Goal: Information Seeking & Learning: Learn about a topic

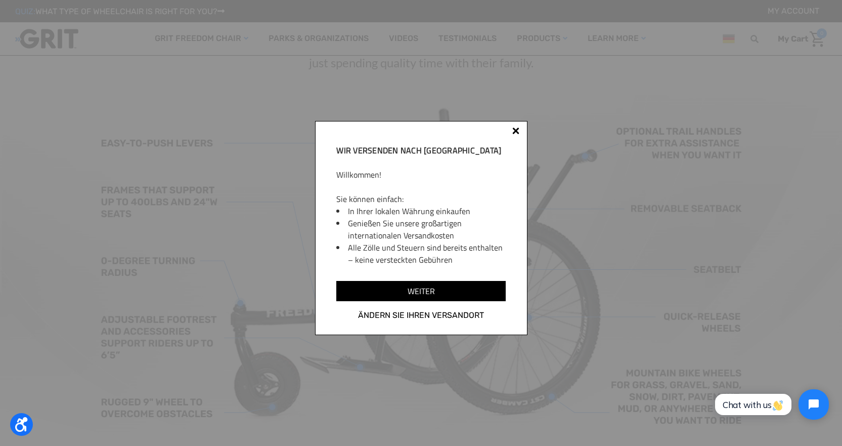
click at [515, 131] on div at bounding box center [515, 130] width 7 height 7
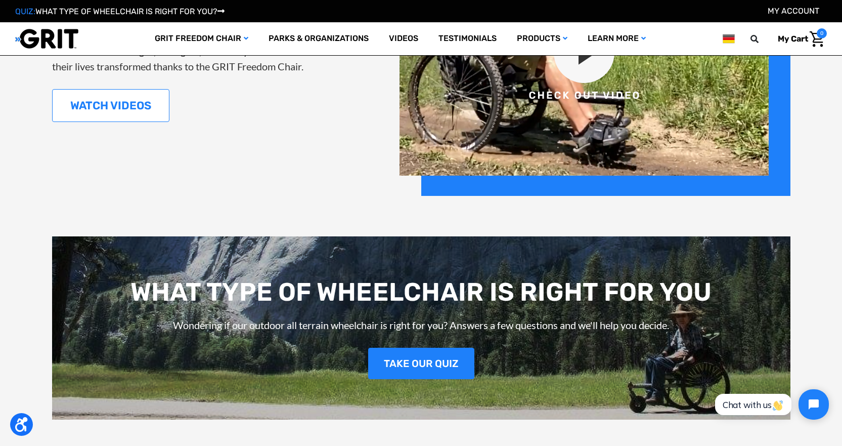
scroll to position [1265, 0]
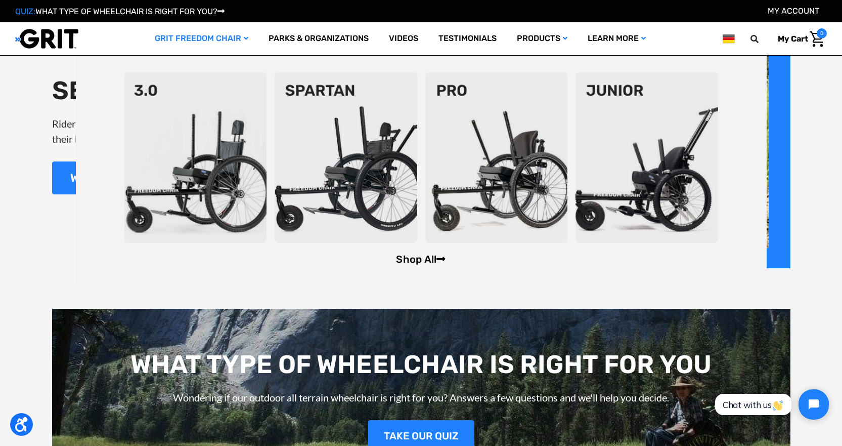
click at [428, 256] on link "Shop All" at bounding box center [421, 259] width 50 height 12
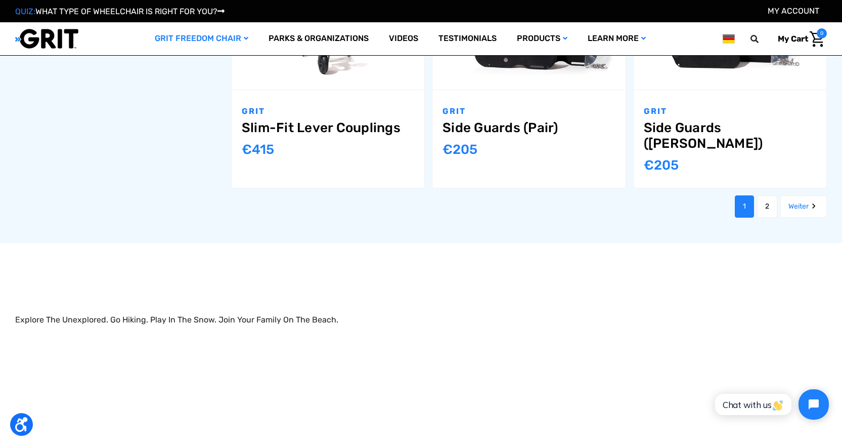
scroll to position [1315, 0]
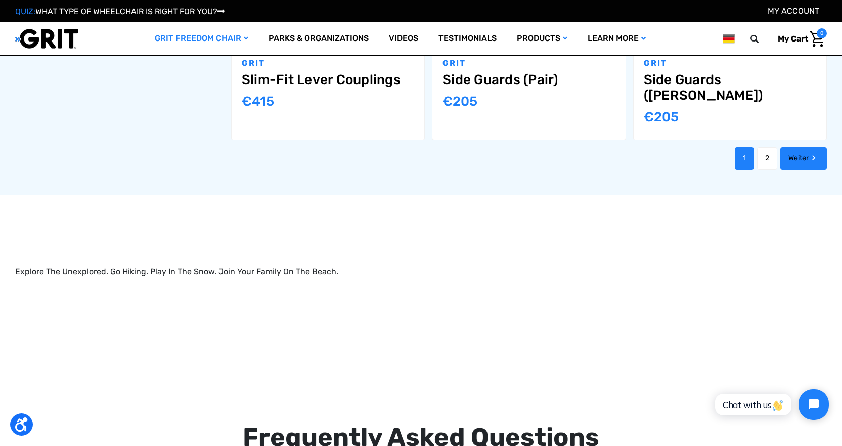
click at [797, 169] on link "Weiter" at bounding box center [804, 158] width 47 height 22
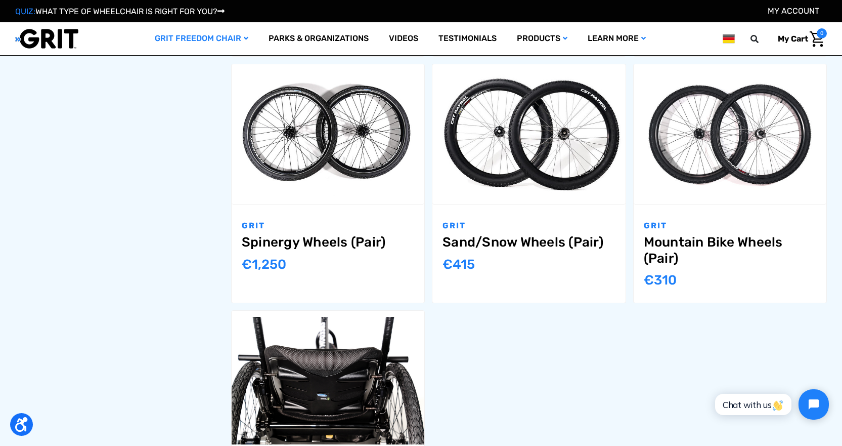
scroll to position [860, 0]
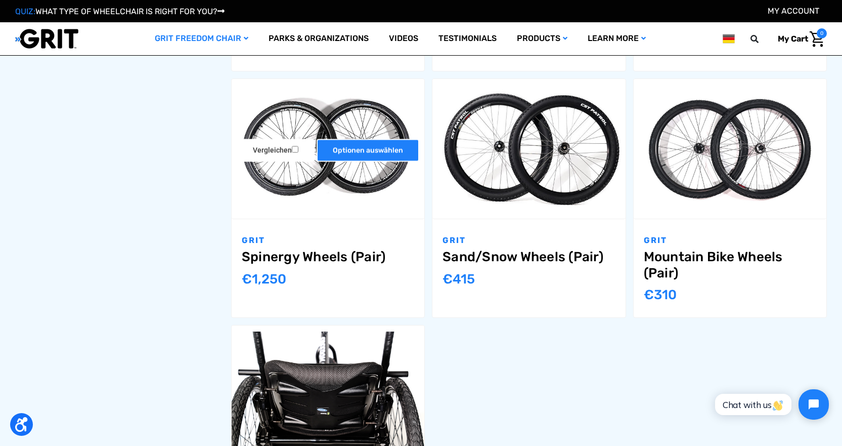
click at [317, 162] on link "Optionen auswählen" at bounding box center [368, 150] width 103 height 23
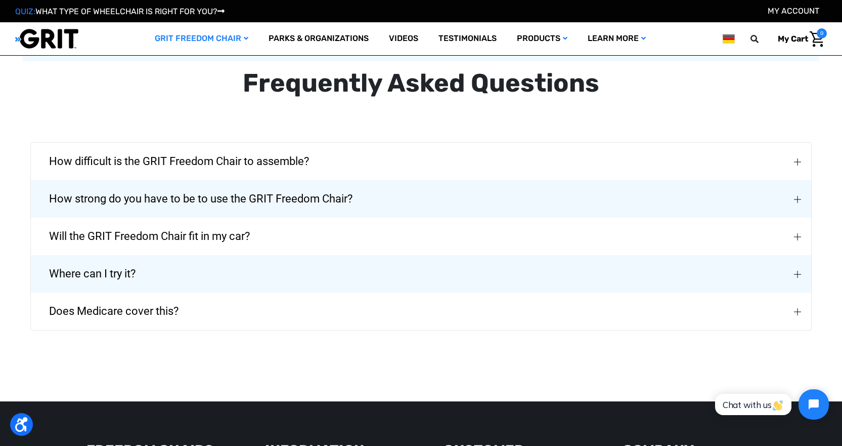
scroll to position [1265, 0]
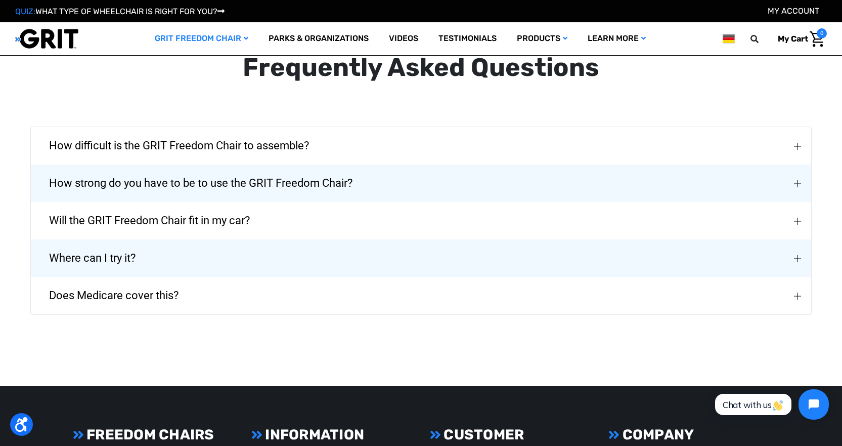
click at [796, 150] on img "How difficult is the GRIT Freedom Chair to assemble?" at bounding box center [797, 146] width 7 height 7
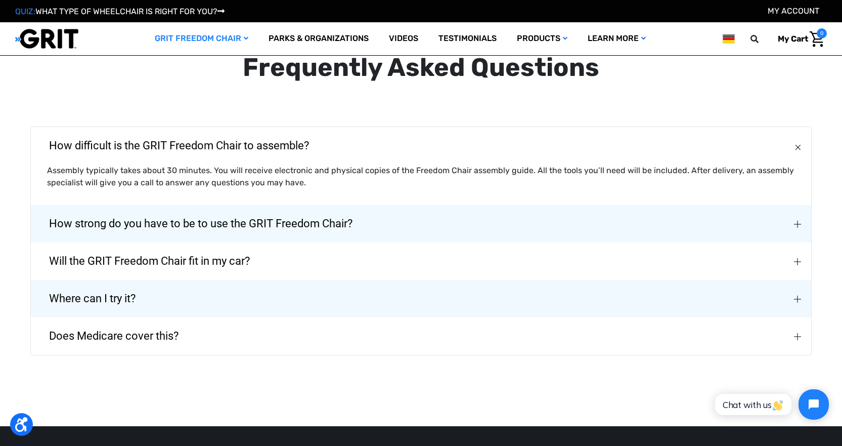
click at [798, 228] on img "How strong do you have to be to use the GRIT Freedom Chair?" at bounding box center [797, 224] width 7 height 7
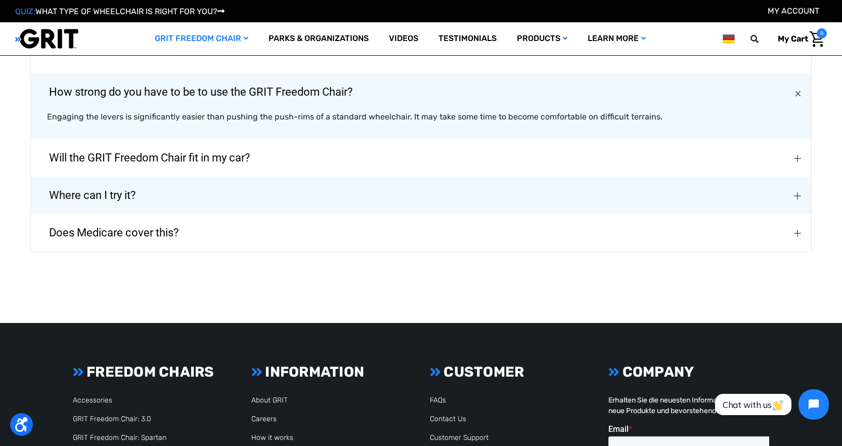
scroll to position [1416, 0]
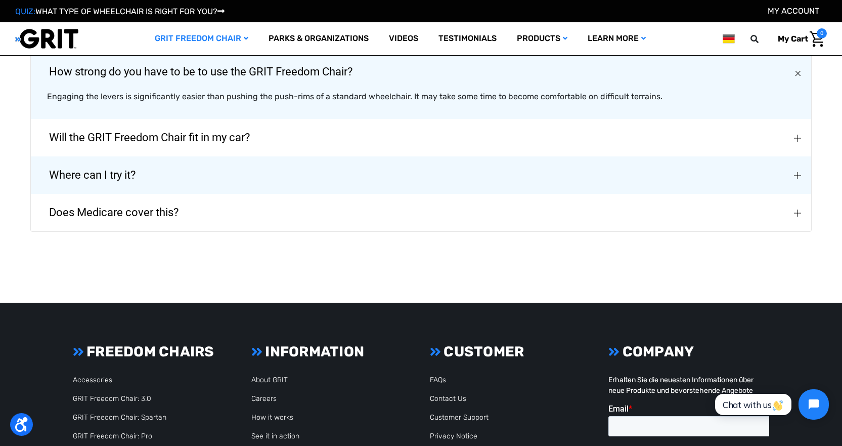
click at [797, 142] on img "Will the GRIT Freedom Chair fit in my car?" at bounding box center [797, 138] width 7 height 7
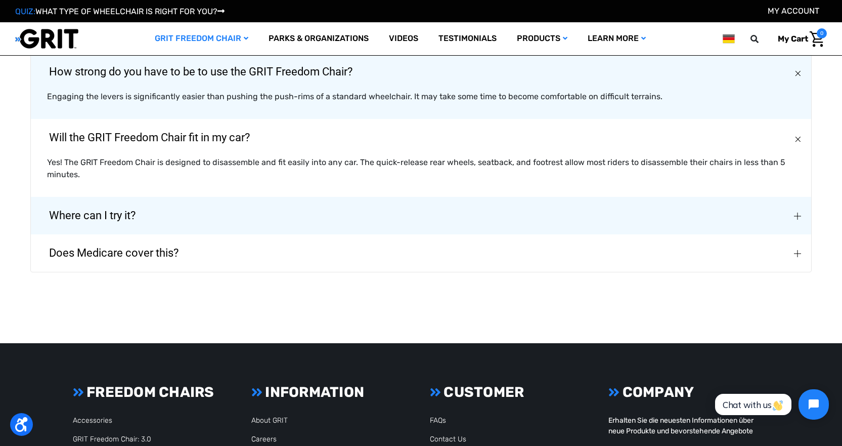
click at [795, 220] on img "Where can I try it?" at bounding box center [797, 215] width 7 height 7
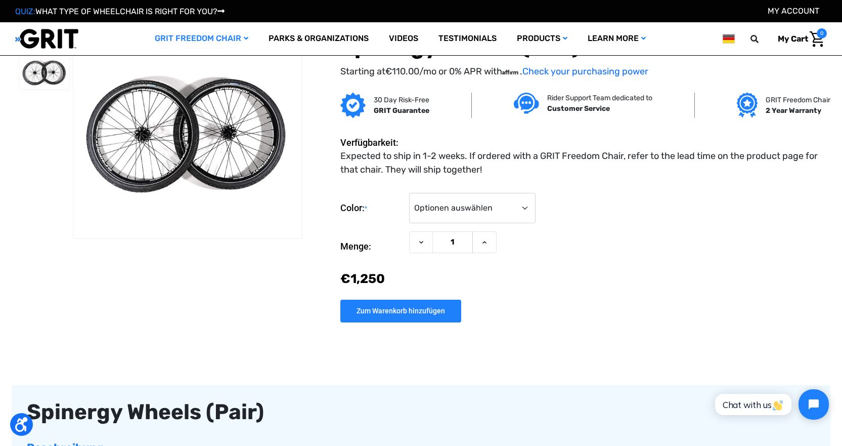
scroll to position [0, 0]
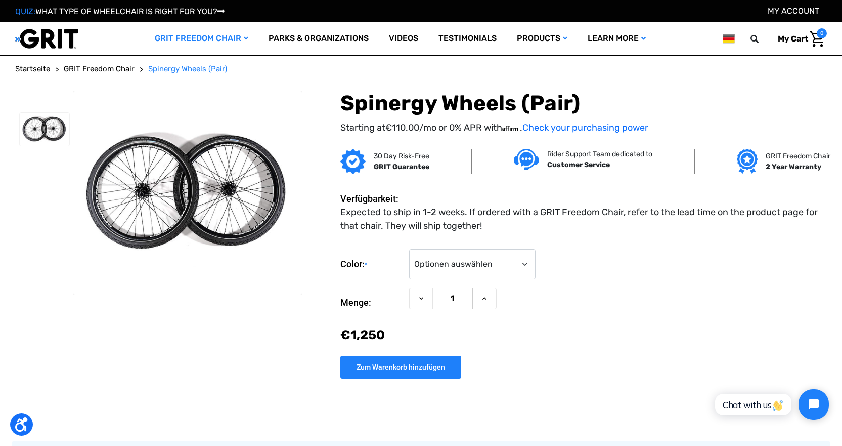
click at [89, 67] on span "GRIT Freedom Chair" at bounding box center [99, 68] width 71 height 9
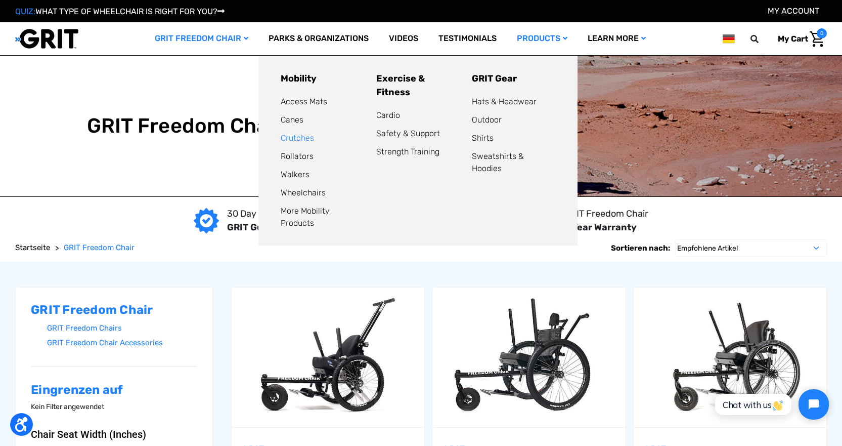
click at [295, 136] on link "Crutches" at bounding box center [297, 138] width 33 height 10
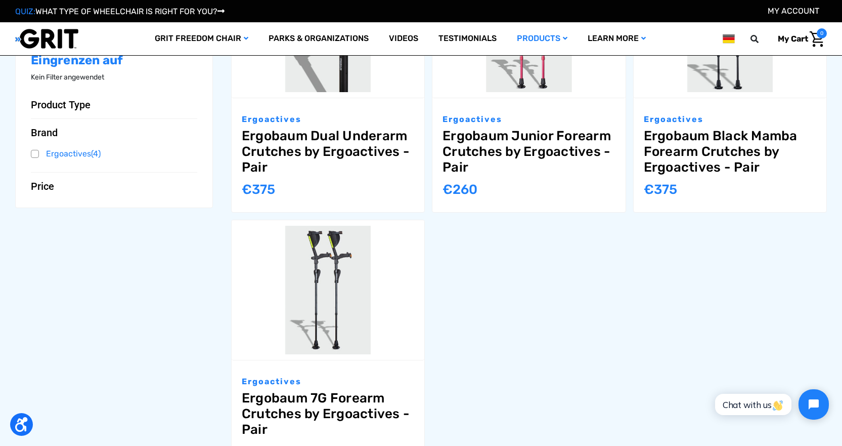
scroll to position [354, 0]
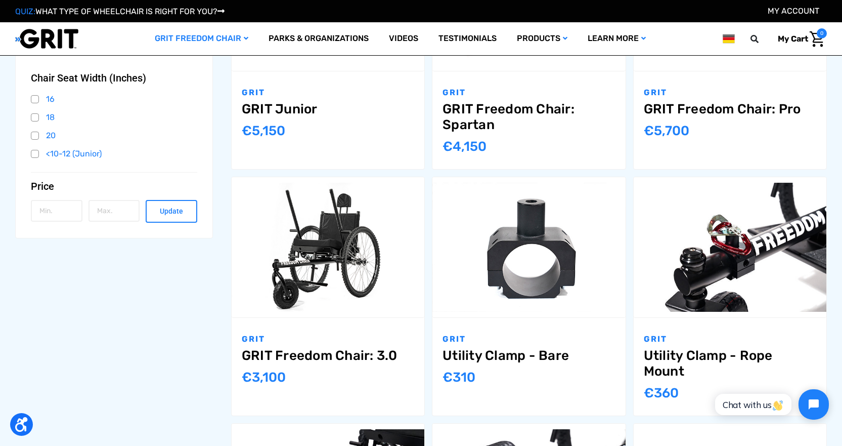
scroll to position [202, 0]
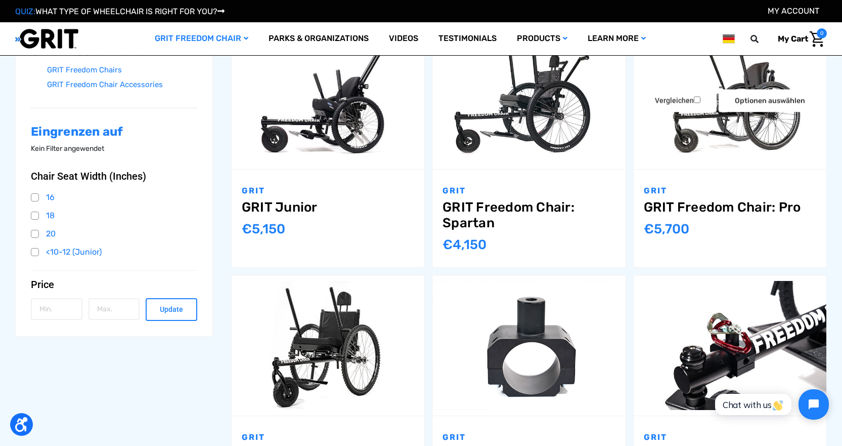
click at [677, 206] on link "GRIT Freedom Chair: Pro" at bounding box center [730, 207] width 172 height 16
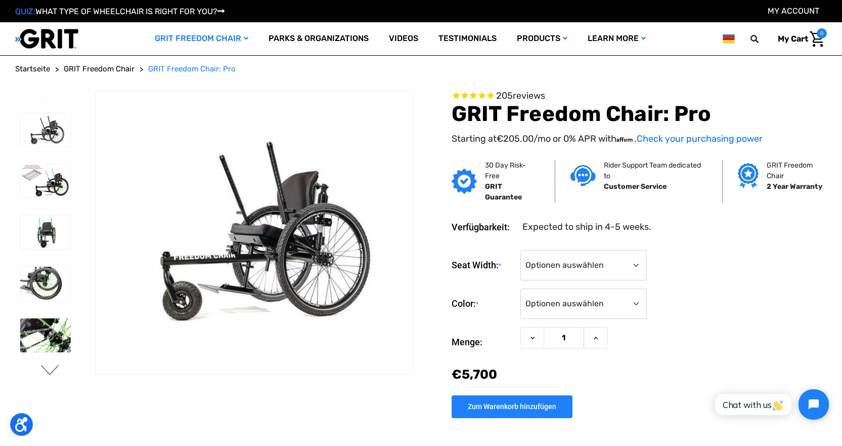
click at [48, 372] on button "Next" at bounding box center [49, 371] width 21 height 12
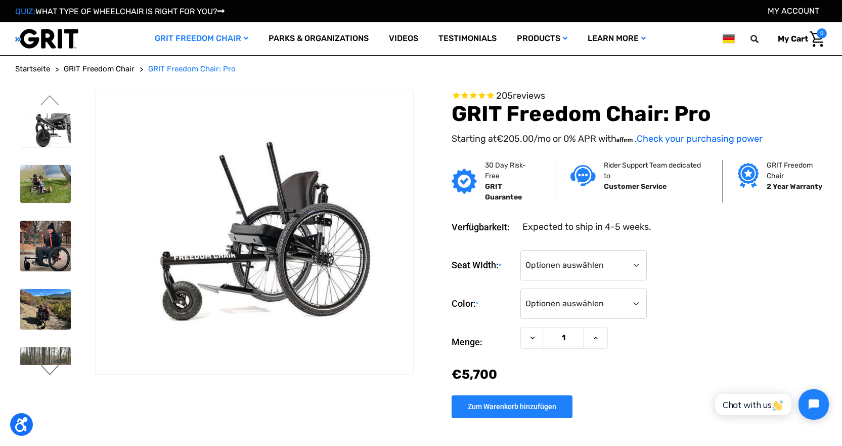
click at [49, 372] on button "Next" at bounding box center [49, 371] width 21 height 12
